Goal: Browse casually

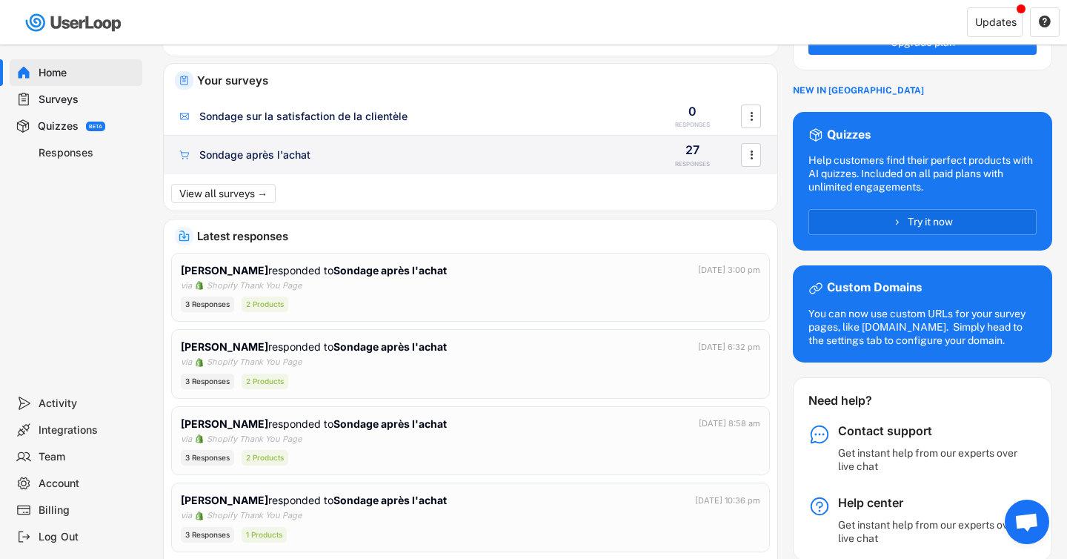
scroll to position [96, 0]
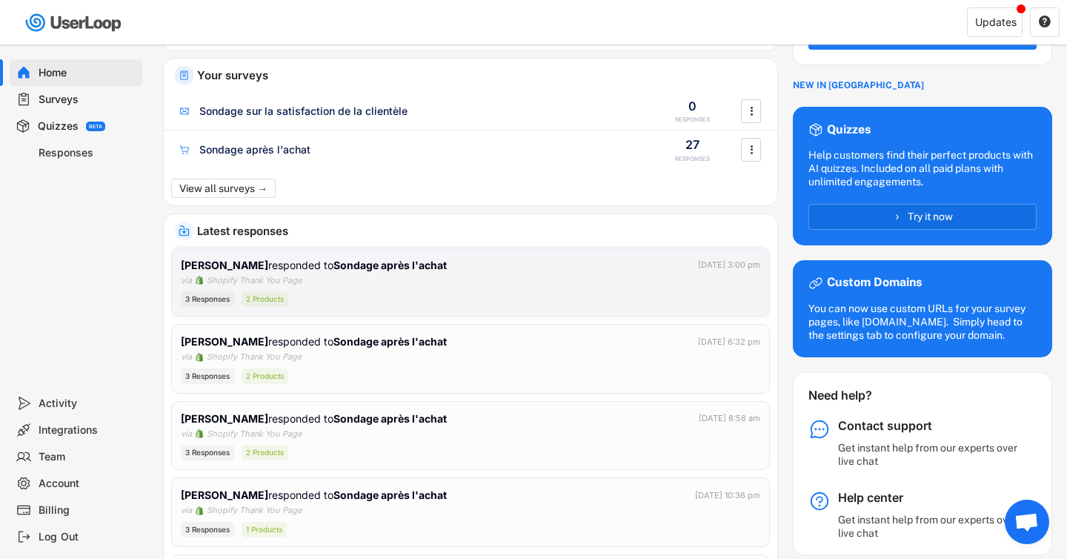
click at [480, 295] on div "3 Responses 2 Products" at bounding box center [471, 299] width 580 height 16
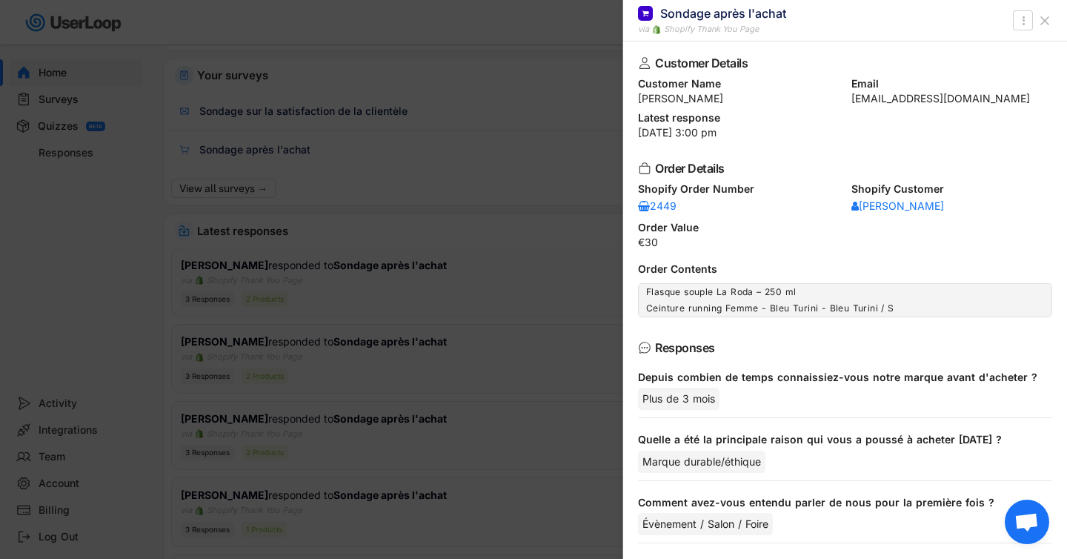
click at [785, 290] on div "Flasque souple La Roda – 250 ml" at bounding box center [845, 292] width 398 height 12
click at [812, 307] on div "Ceinture running Femme - Bleu Turini - Bleu Turini / S" at bounding box center [845, 308] width 398 height 12
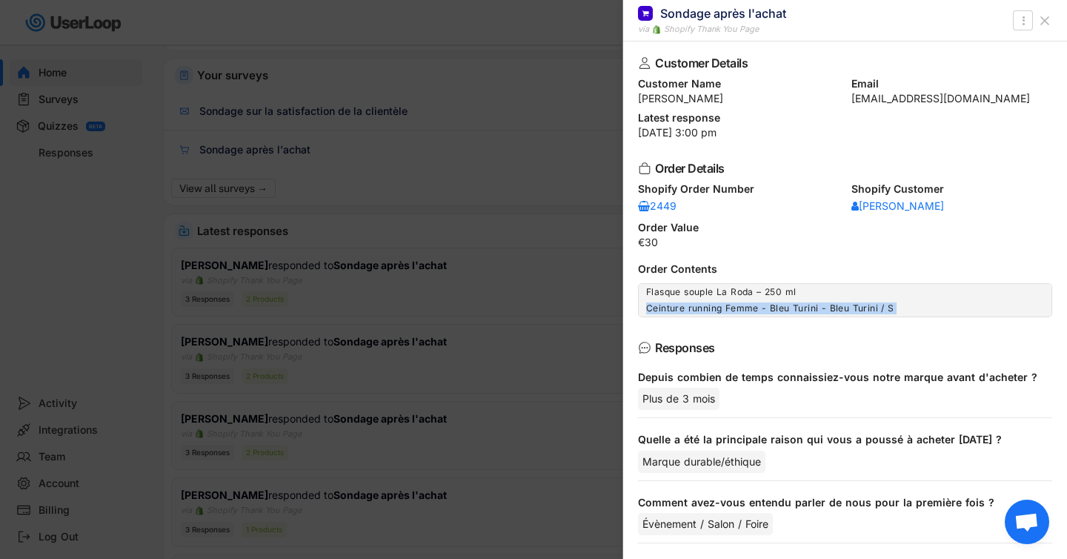
click at [812, 307] on div "Ceinture running Femme - Bleu Turini - Bleu Turini / S" at bounding box center [845, 308] width 398 height 12
click at [859, 308] on div "Ceinture running Femme - Bleu Turini - Bleu Turini / S" at bounding box center [845, 308] width 398 height 12
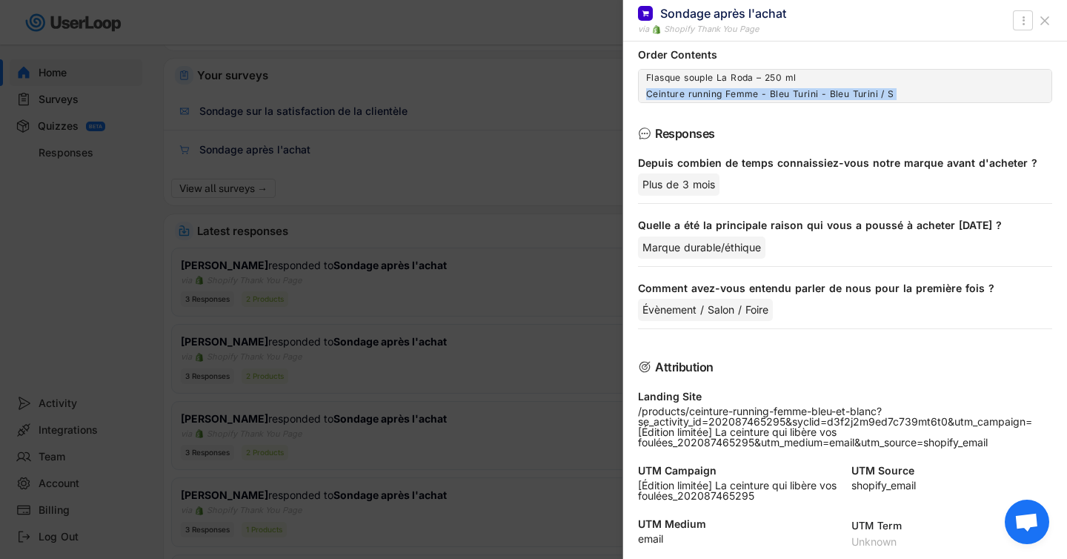
scroll to position [217, 0]
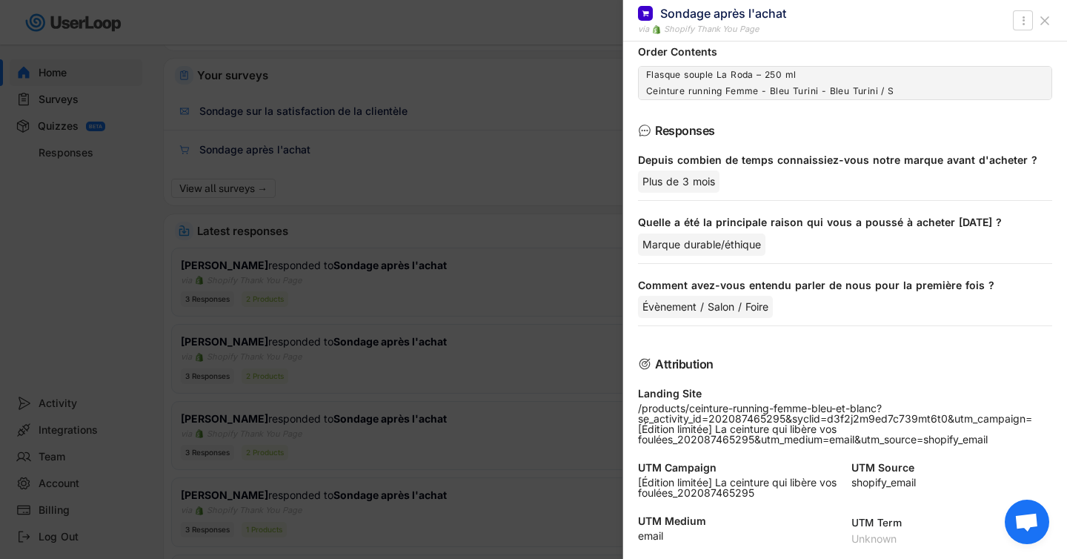
click at [726, 303] on div "Évènement / Salon / Foire" at bounding box center [705, 307] width 135 height 22
click at [695, 242] on div "Marque durable/éthique" at bounding box center [701, 244] width 127 height 22
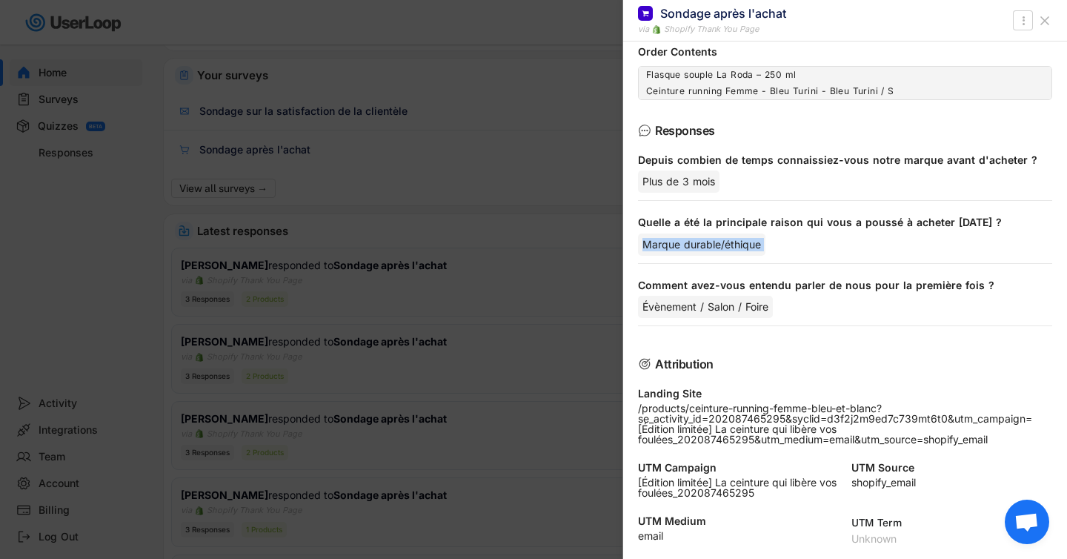
click at [695, 242] on div "Marque durable/éthique" at bounding box center [701, 244] width 127 height 22
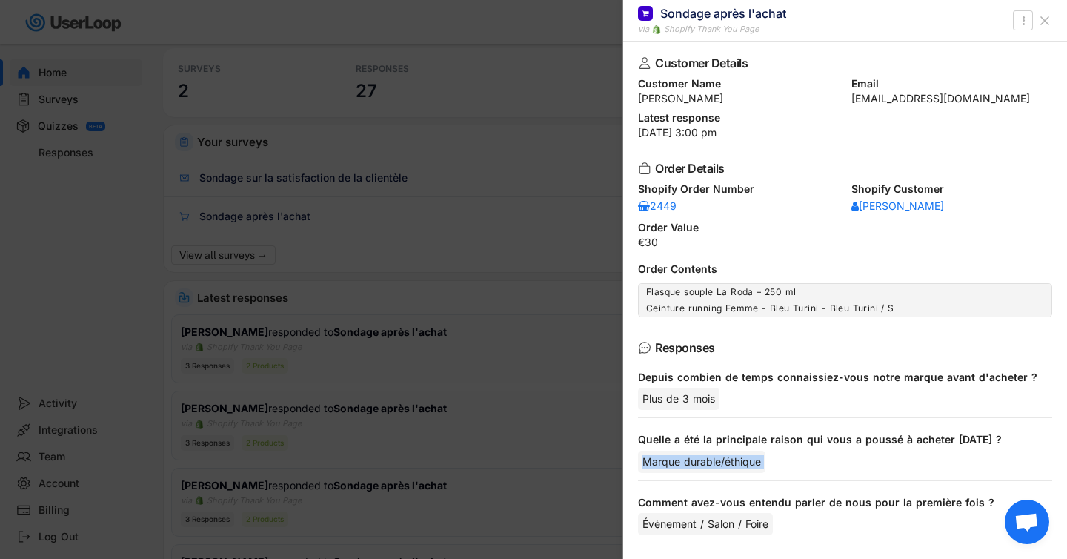
scroll to position [0, 0]
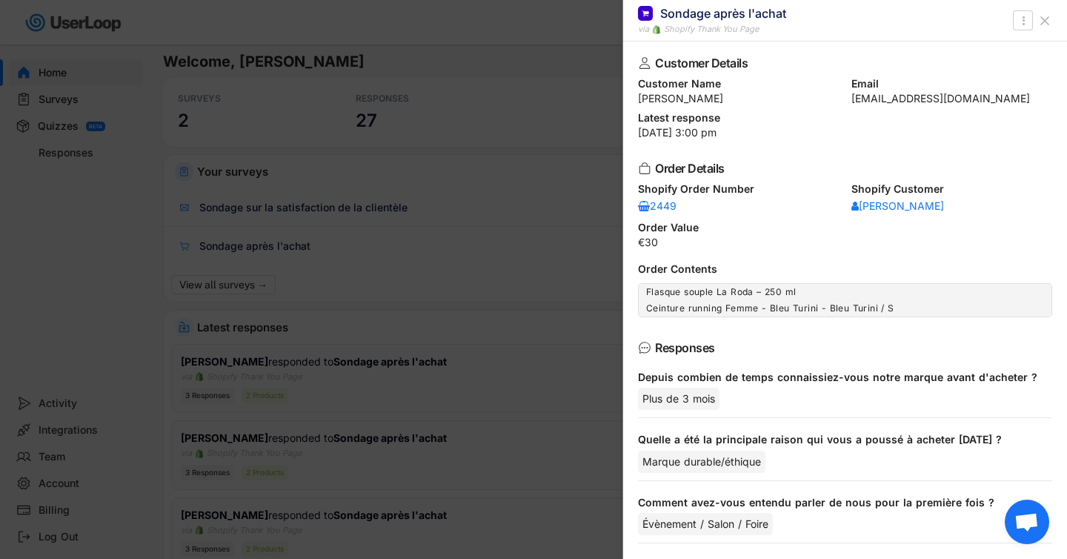
click at [546, 48] on div at bounding box center [533, 279] width 1067 height 559
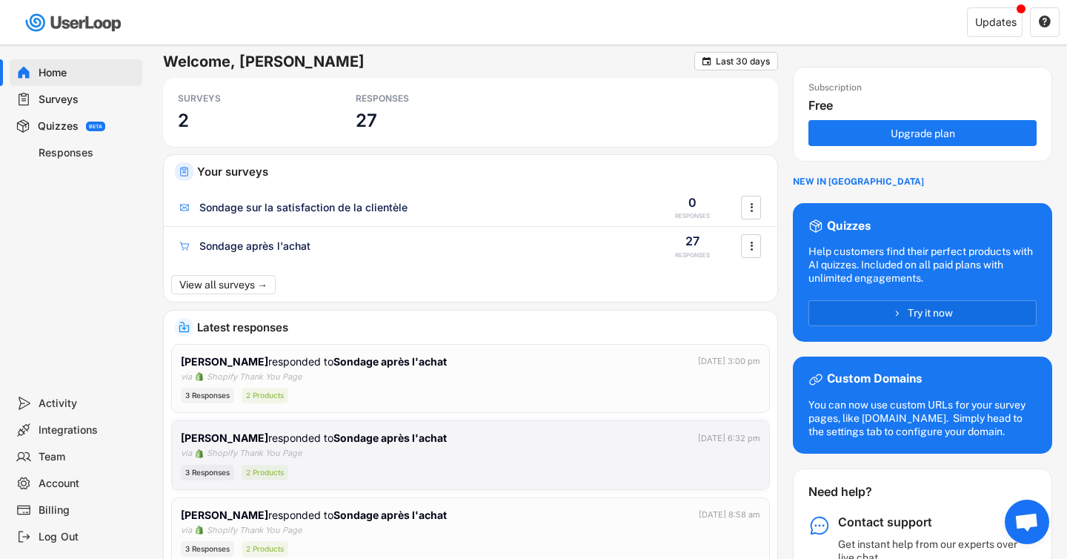
click at [318, 437] on div "[PERSON_NAME] responded to Sondage après l'achat" at bounding box center [315, 438] width 269 height 16
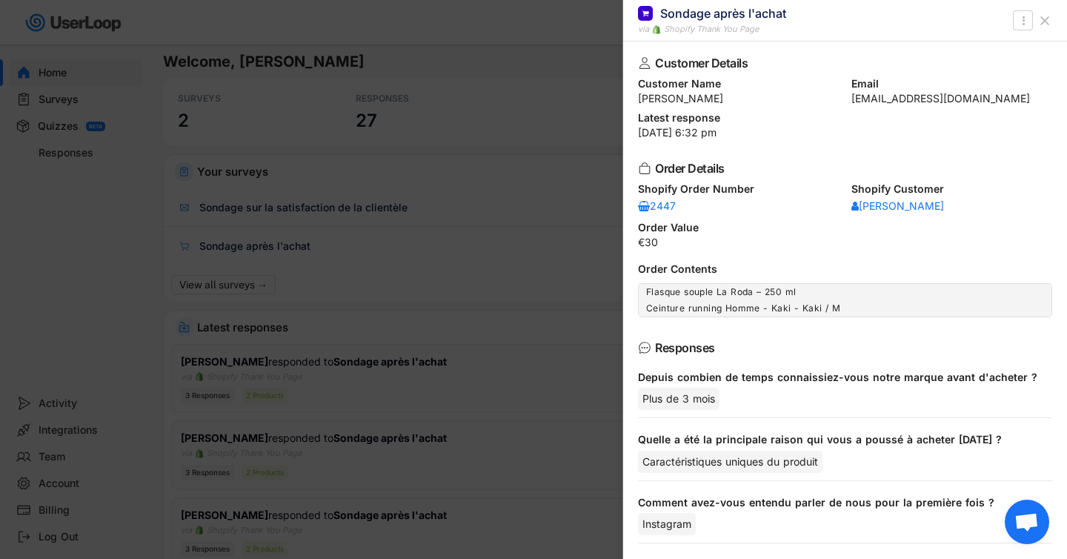
click at [378, 311] on div at bounding box center [533, 279] width 1067 height 559
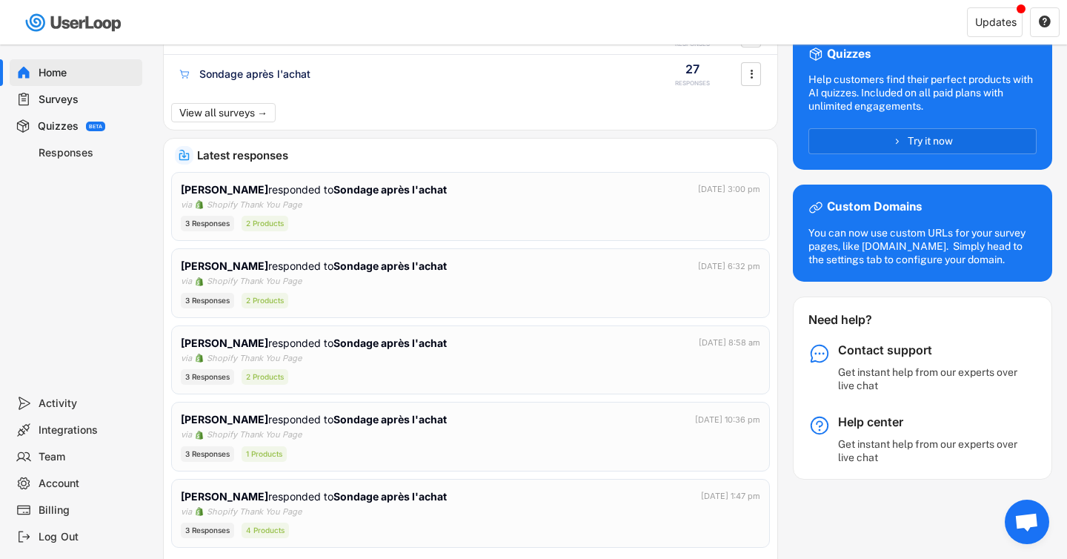
scroll to position [185, 0]
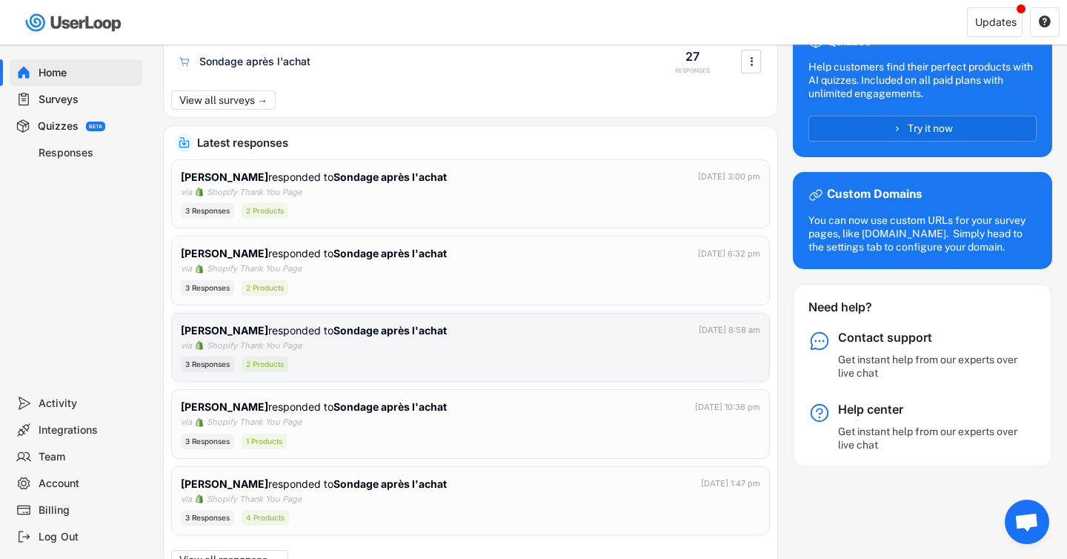
click at [360, 362] on div "3 Responses 2 Products" at bounding box center [471, 365] width 580 height 16
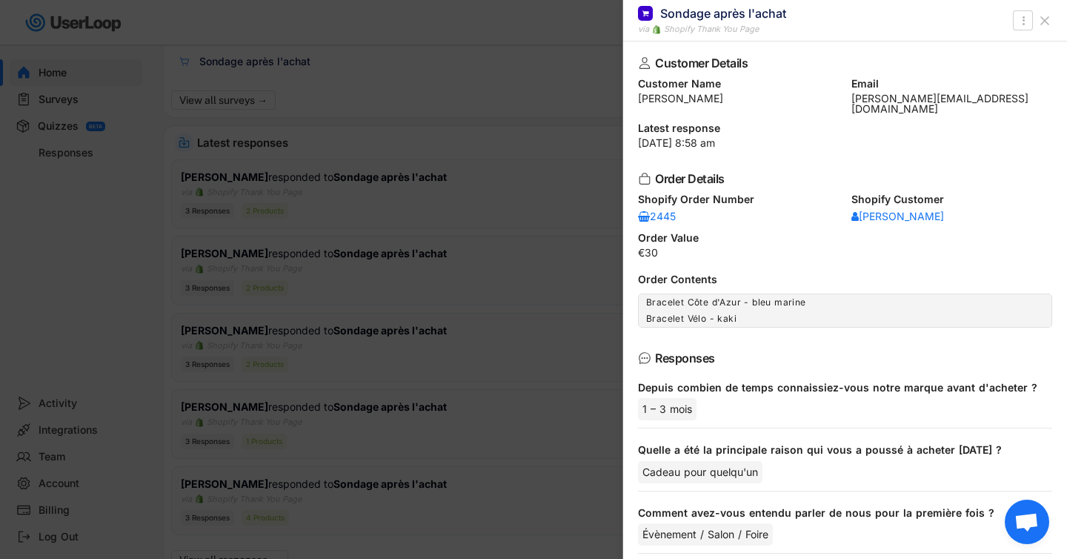
click at [513, 293] on div at bounding box center [533, 279] width 1067 height 559
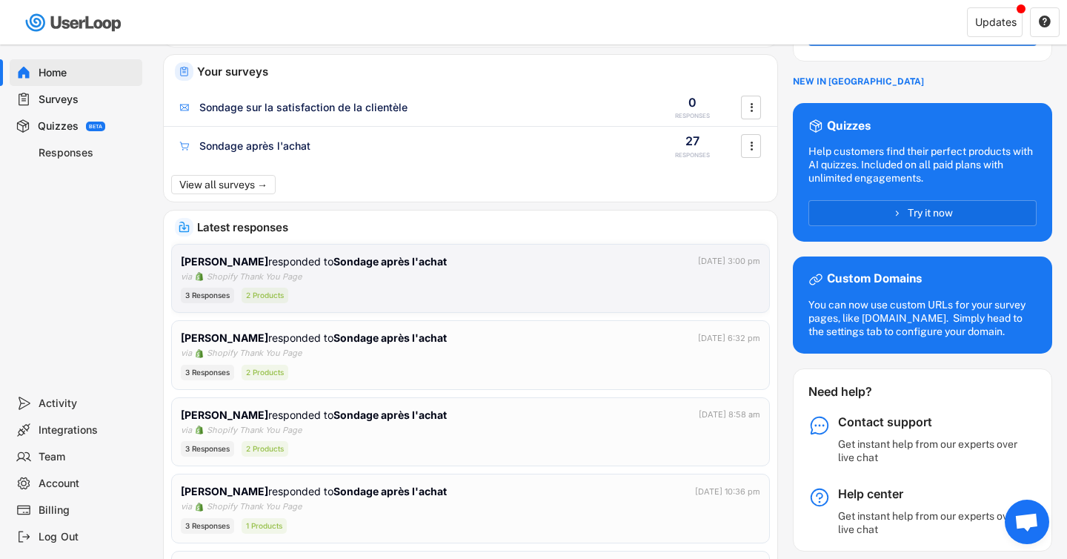
scroll to position [0, 0]
